Goal: Check status: Check status

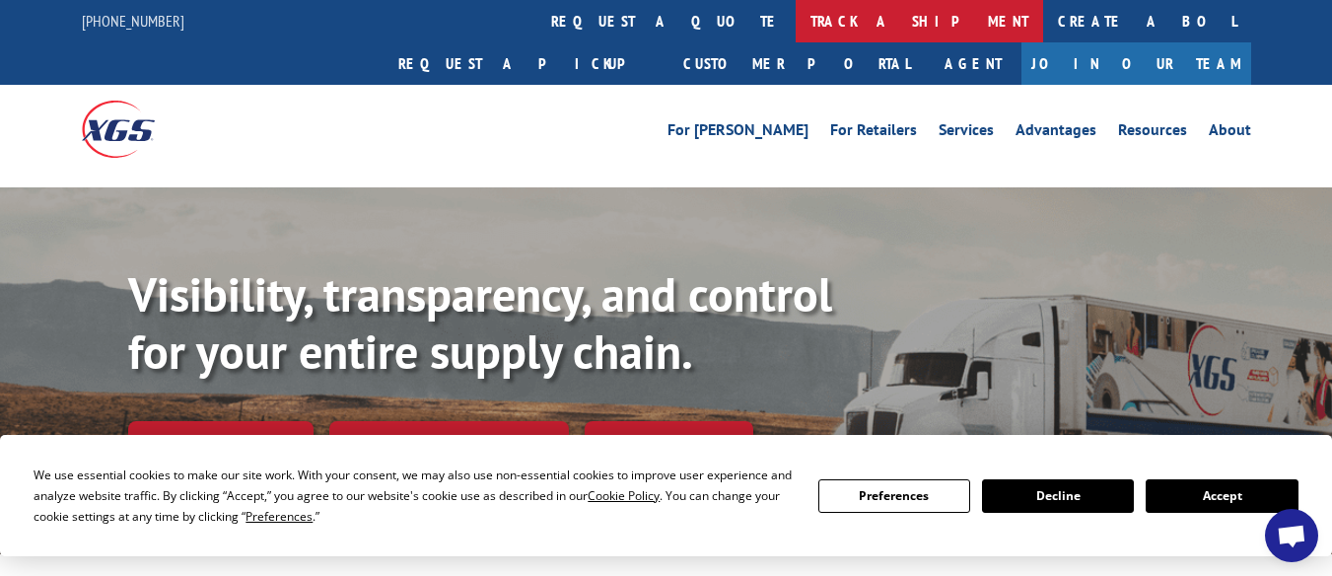
click at [796, 23] on link "track a shipment" at bounding box center [919, 21] width 247 height 42
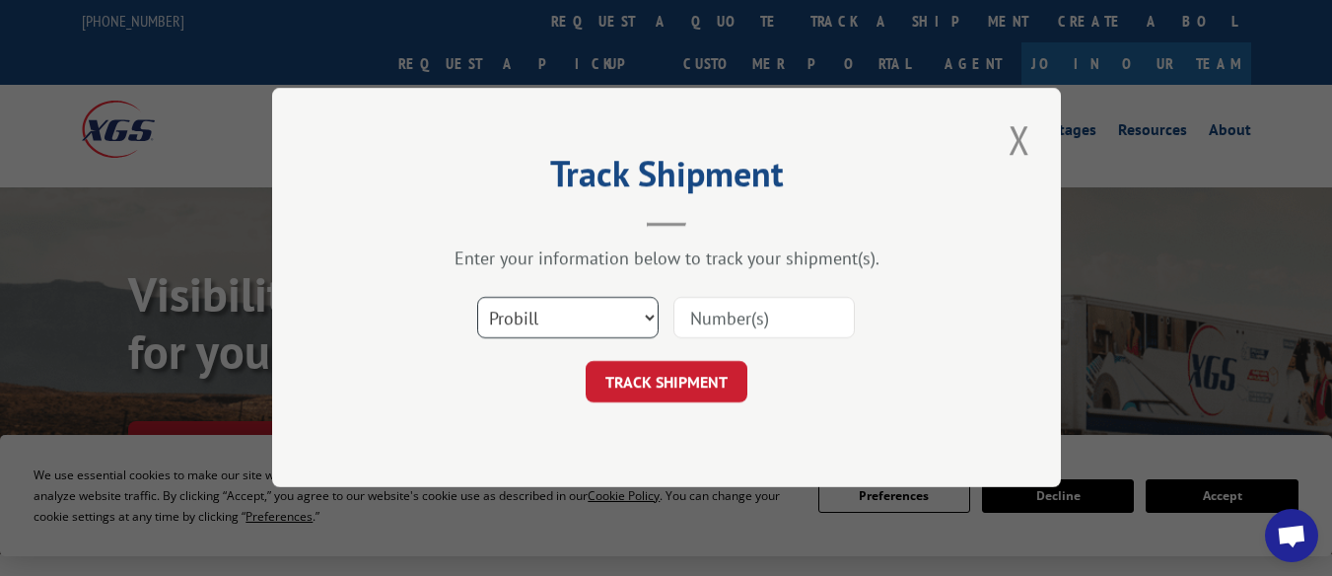
click at [646, 314] on select "Select category... Probill BOL PO" at bounding box center [567, 318] width 181 height 41
select select "bol"
click at [477, 298] on select "Select category... Probill BOL PO" at bounding box center [567, 318] width 181 height 41
click at [713, 313] on input at bounding box center [763, 318] width 181 height 41
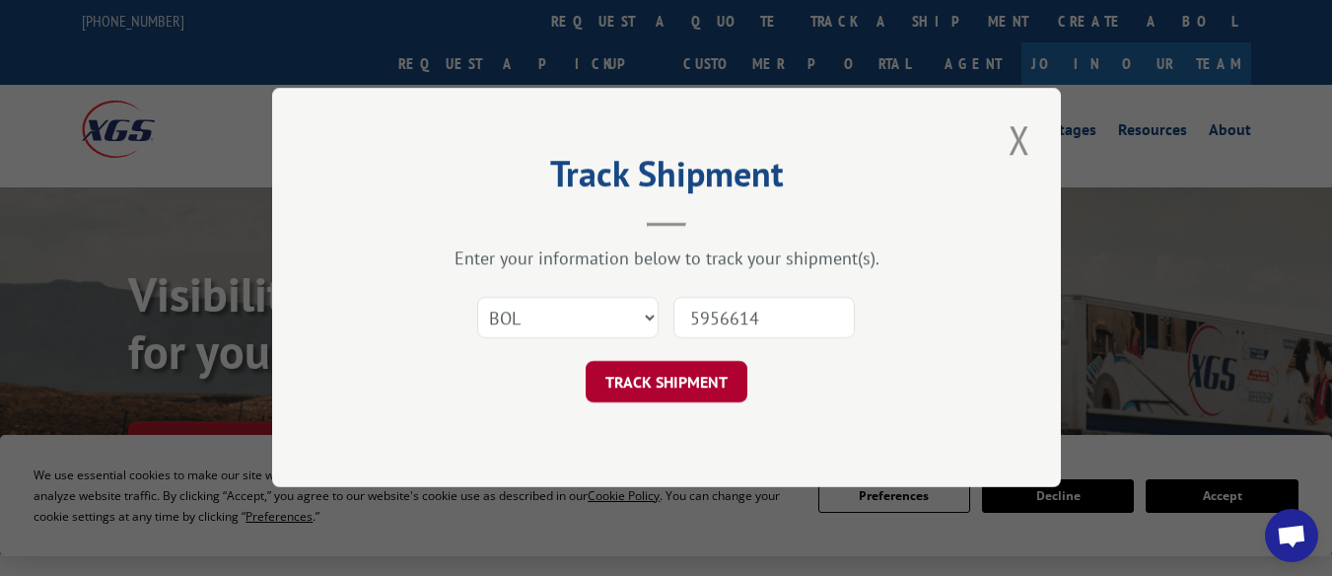
type input "5956614"
click at [697, 382] on button "TRACK SHIPMENT" at bounding box center [667, 382] width 162 height 41
